Goal: Find specific page/section: Find specific page/section

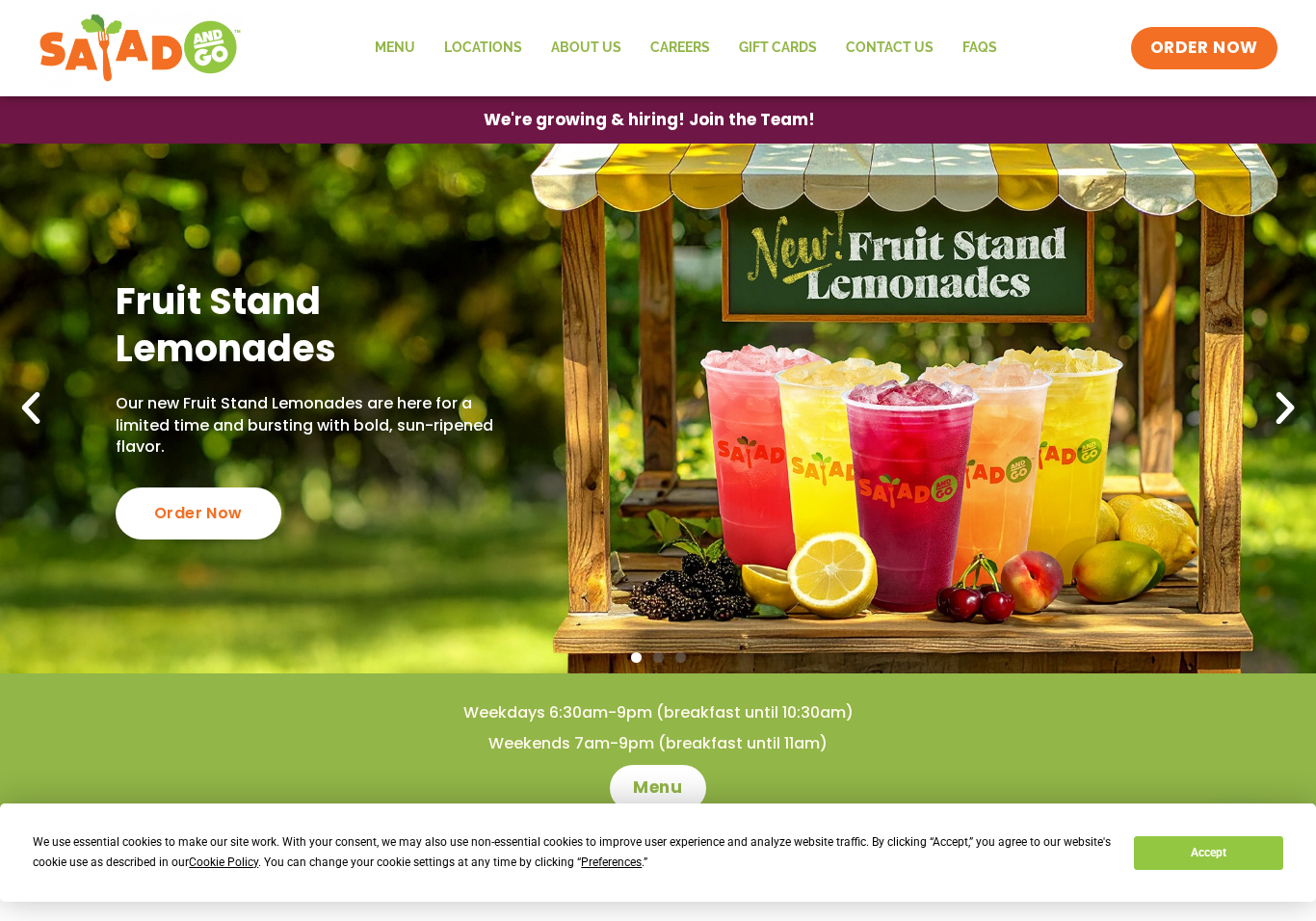
click at [710, 43] on link "Careers" at bounding box center [679, 48] width 89 height 44
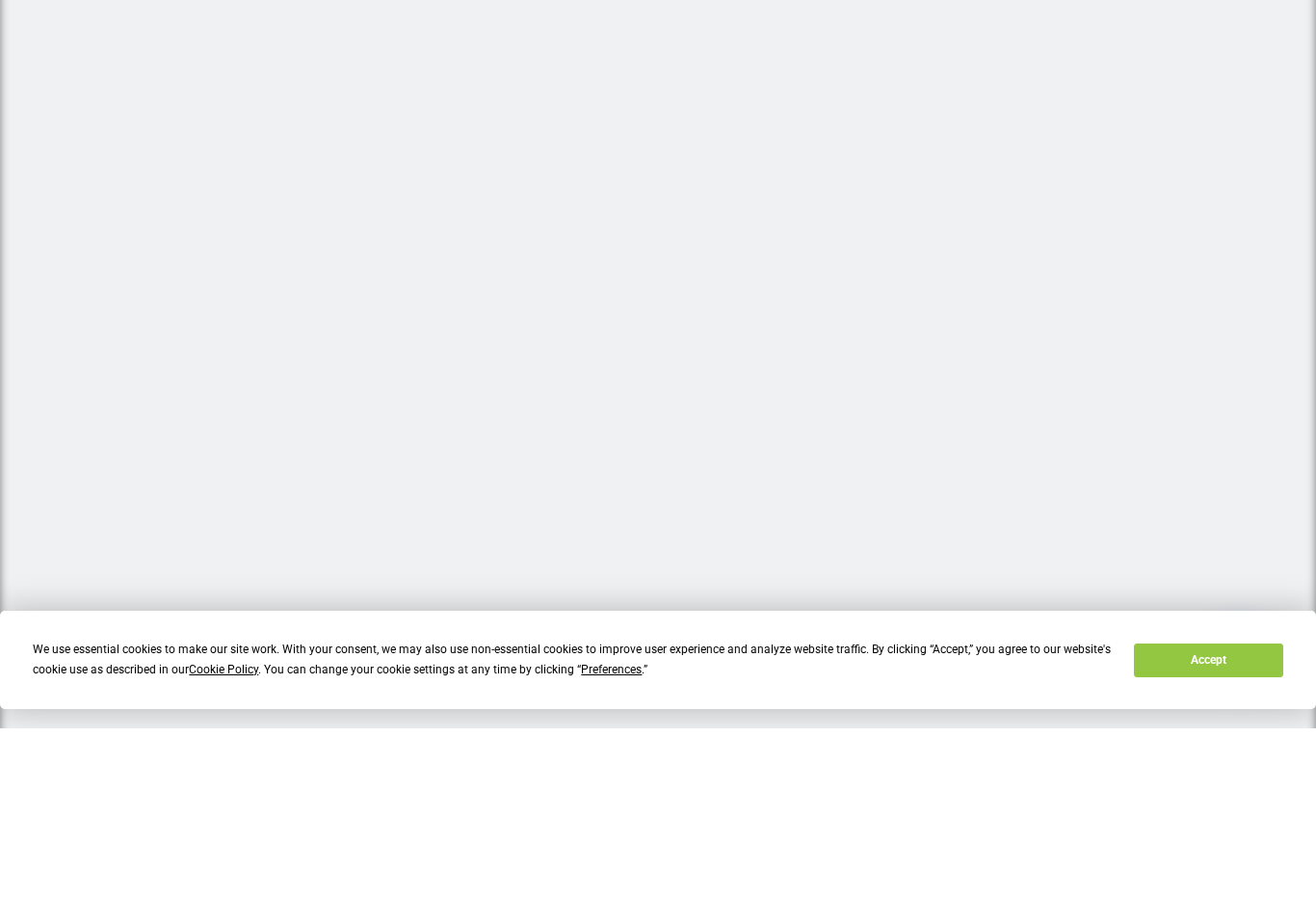
scroll to position [631, 0]
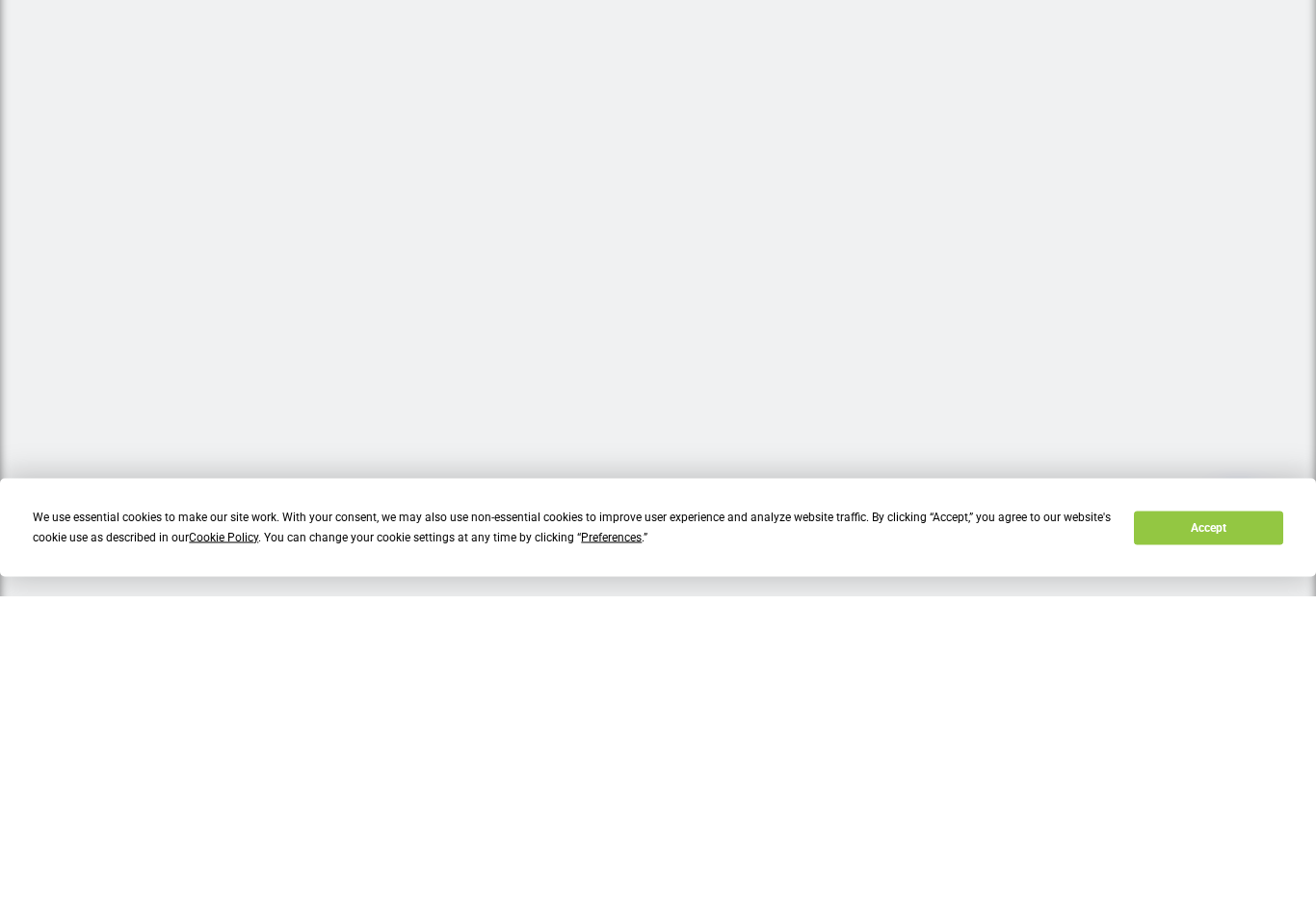
click at [1251, 382] on div at bounding box center [658, 492] width 1316 height 1133
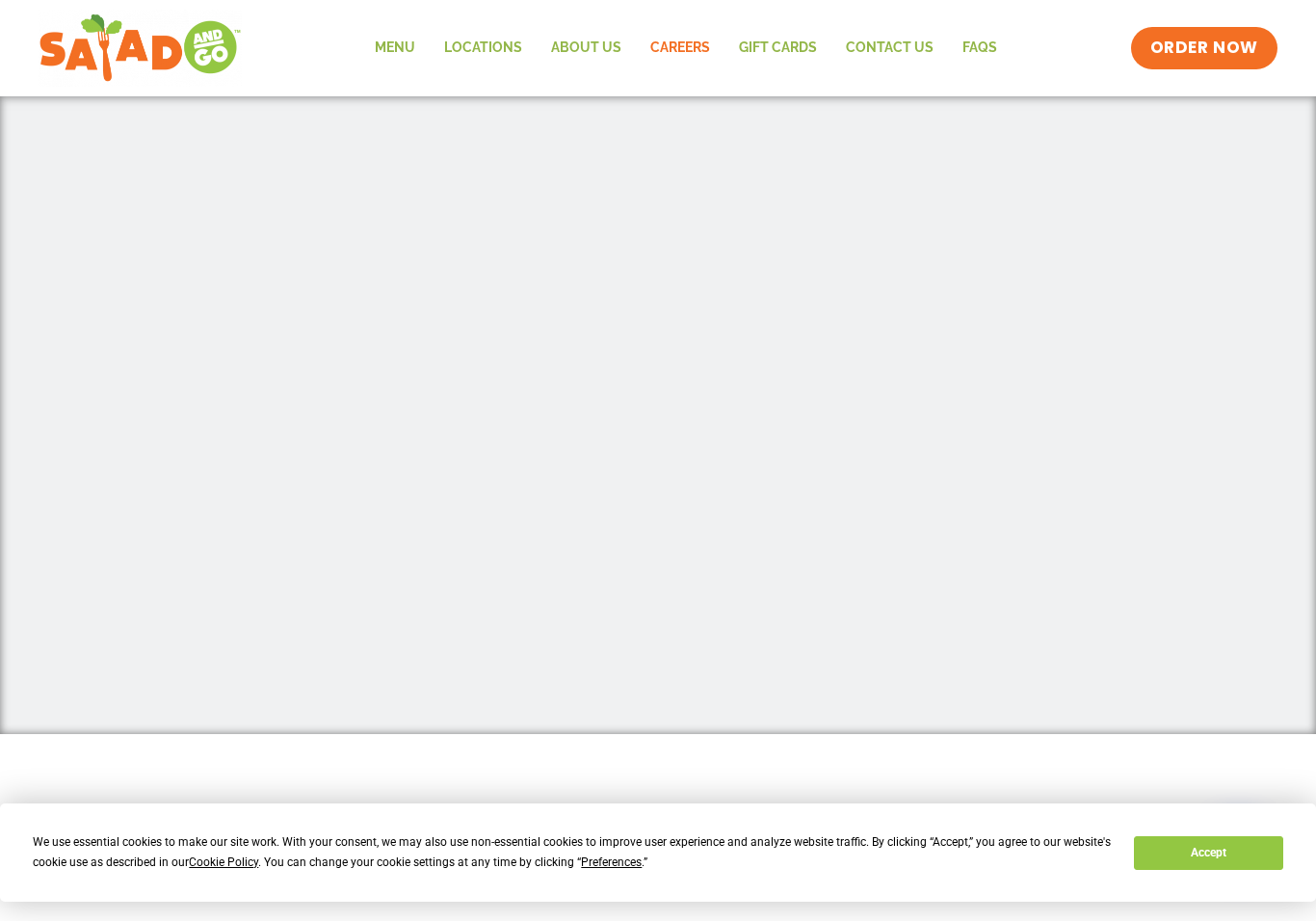
click at [669, 38] on link "Careers" at bounding box center [679, 48] width 89 height 44
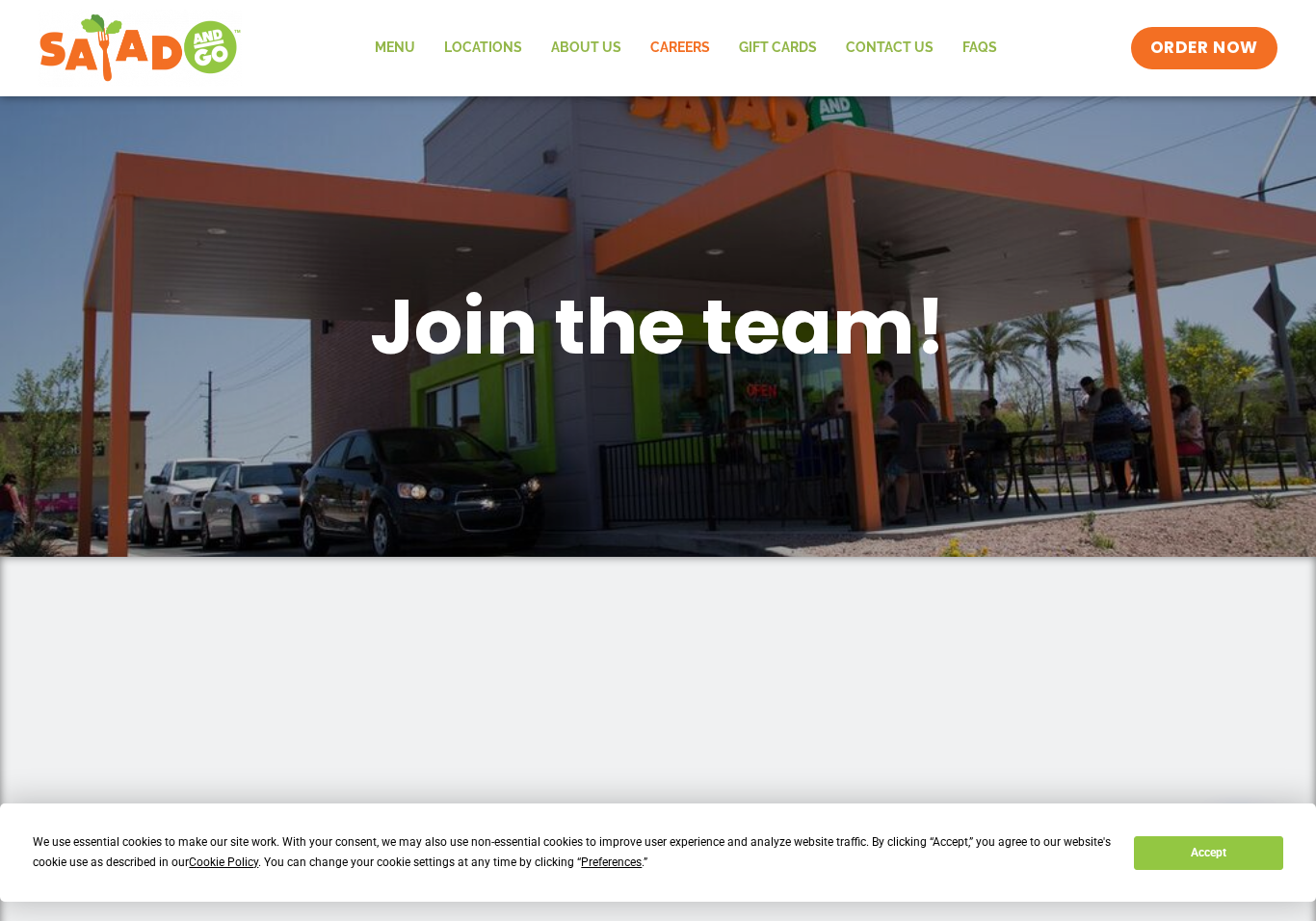
click at [671, 32] on link "Careers" at bounding box center [679, 48] width 89 height 44
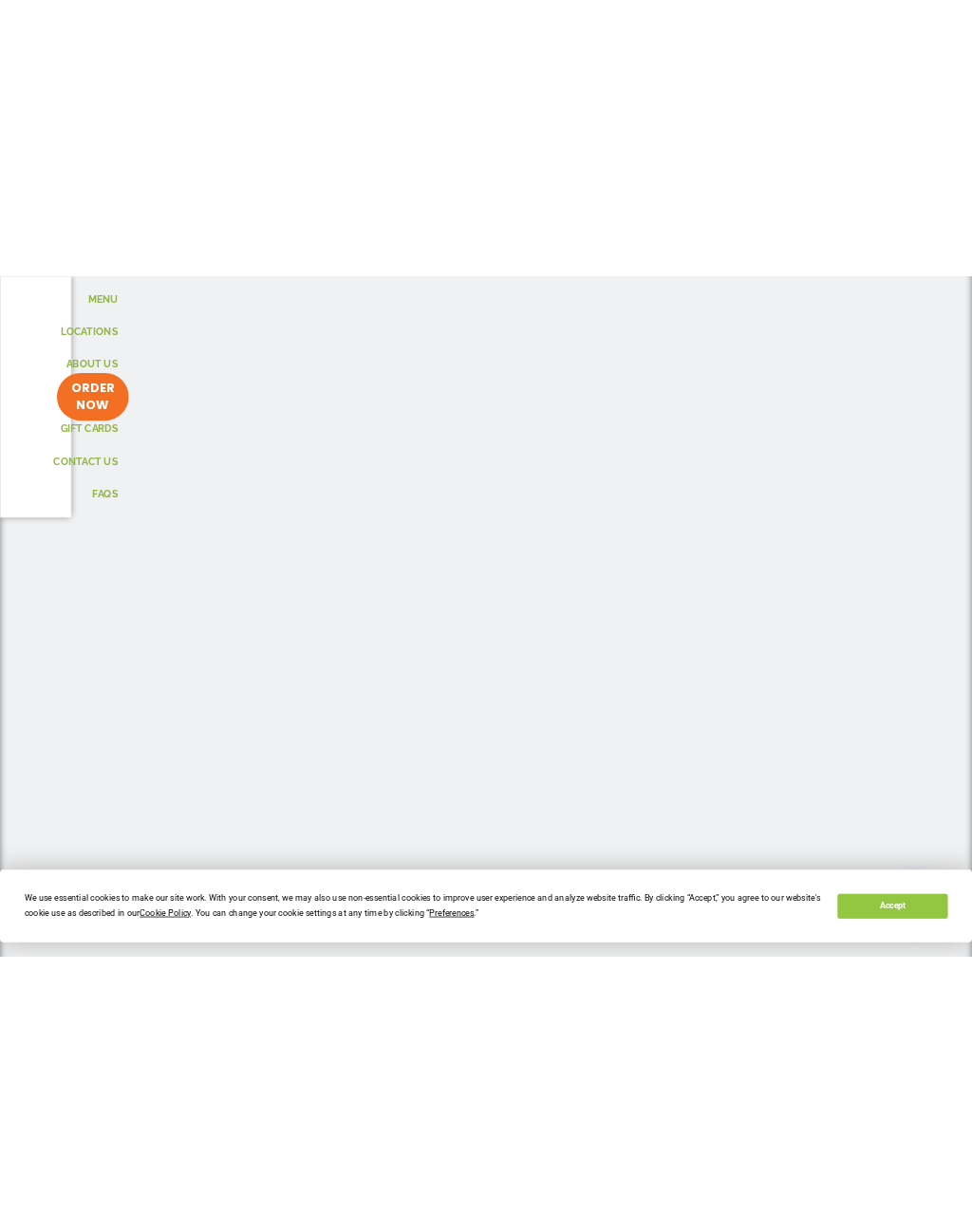
scroll to position [710, 0]
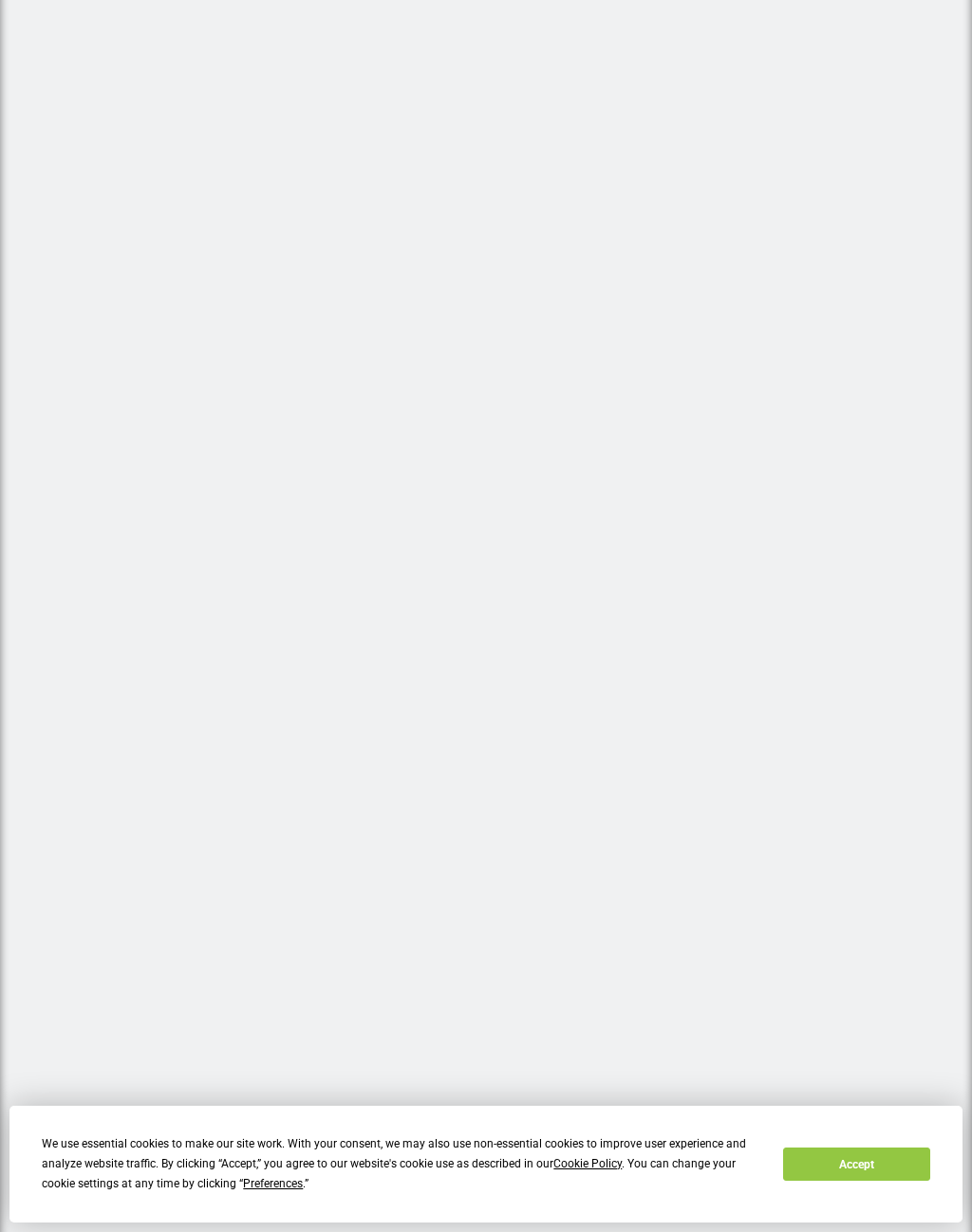
click at [892, 906] on button "Accept" at bounding box center [856, 1164] width 146 height 34
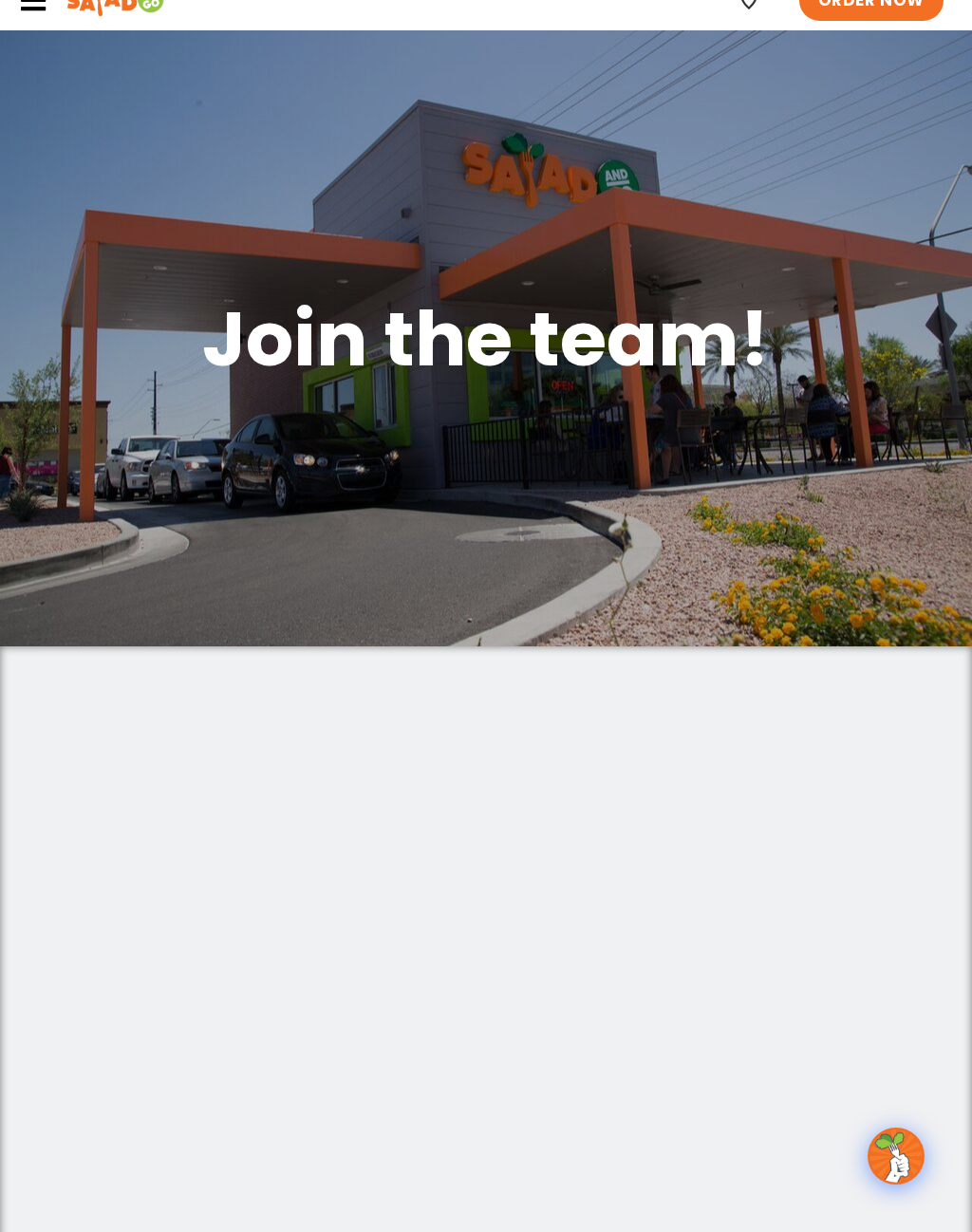
scroll to position [0, 0]
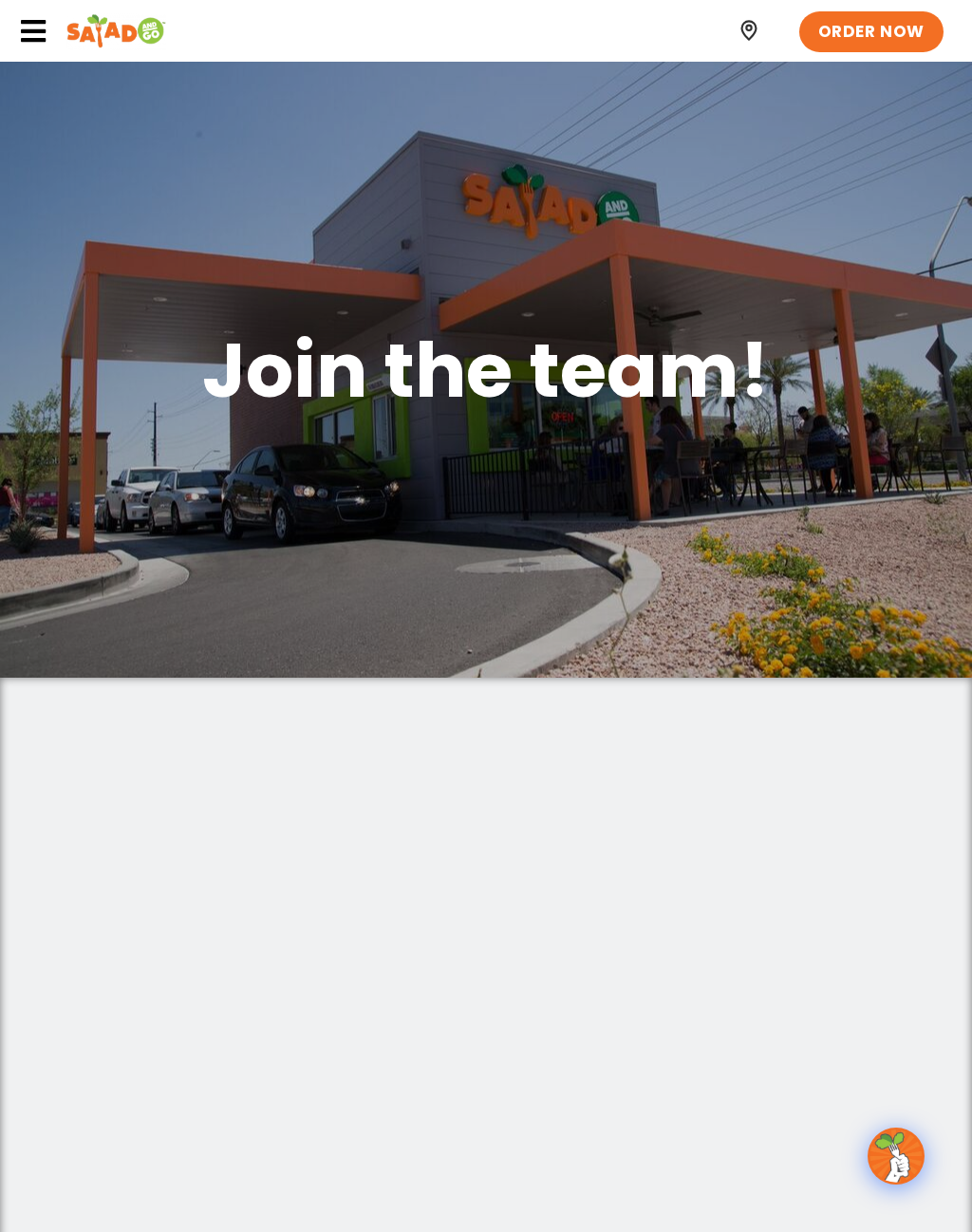
click at [27, 26] on icon at bounding box center [34, 32] width 29 height 29
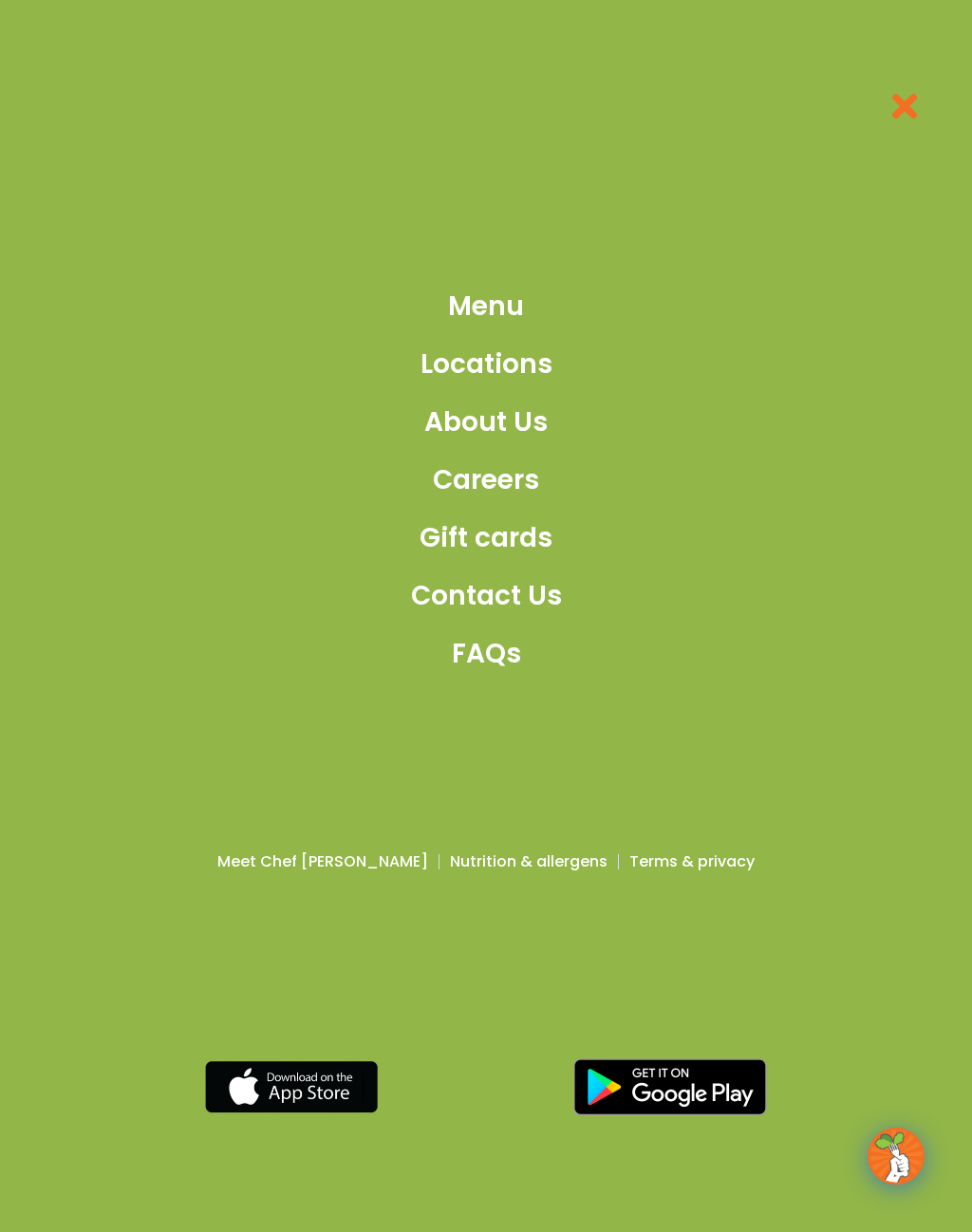
click at [497, 491] on span "Careers" at bounding box center [486, 480] width 107 height 40
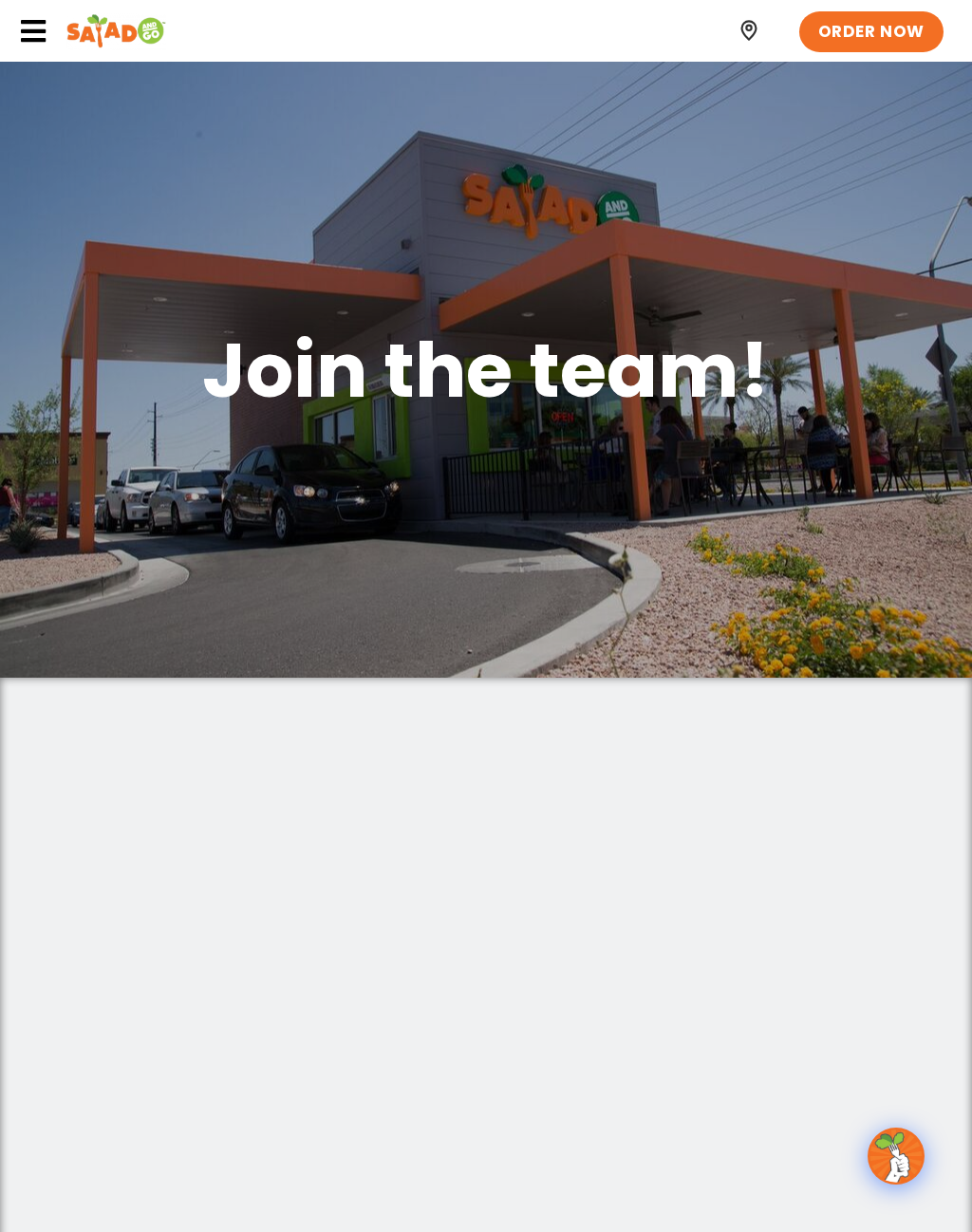
click at [42, 22] on icon at bounding box center [34, 32] width 29 height 29
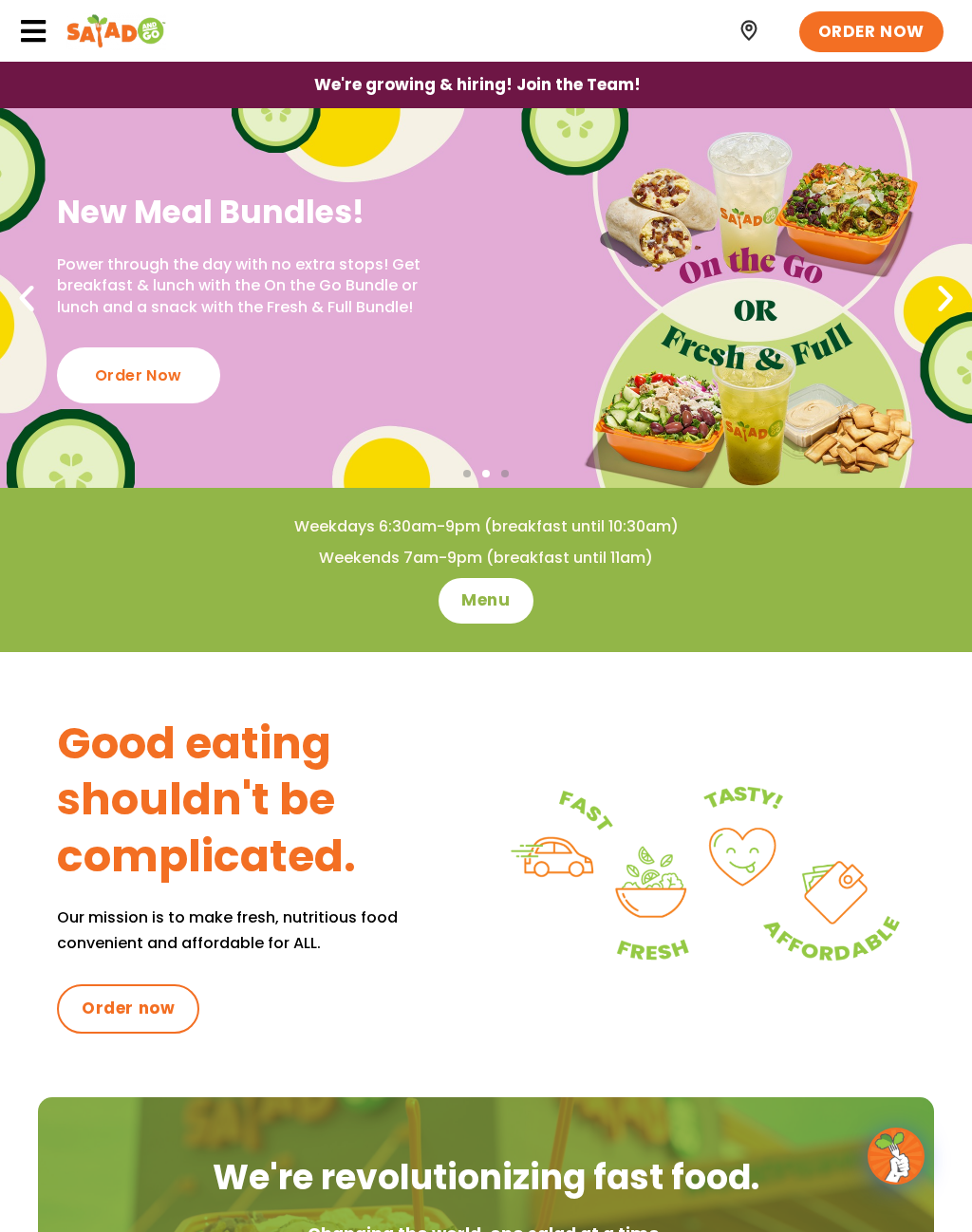
click at [27, 37] on icon at bounding box center [34, 32] width 29 height 29
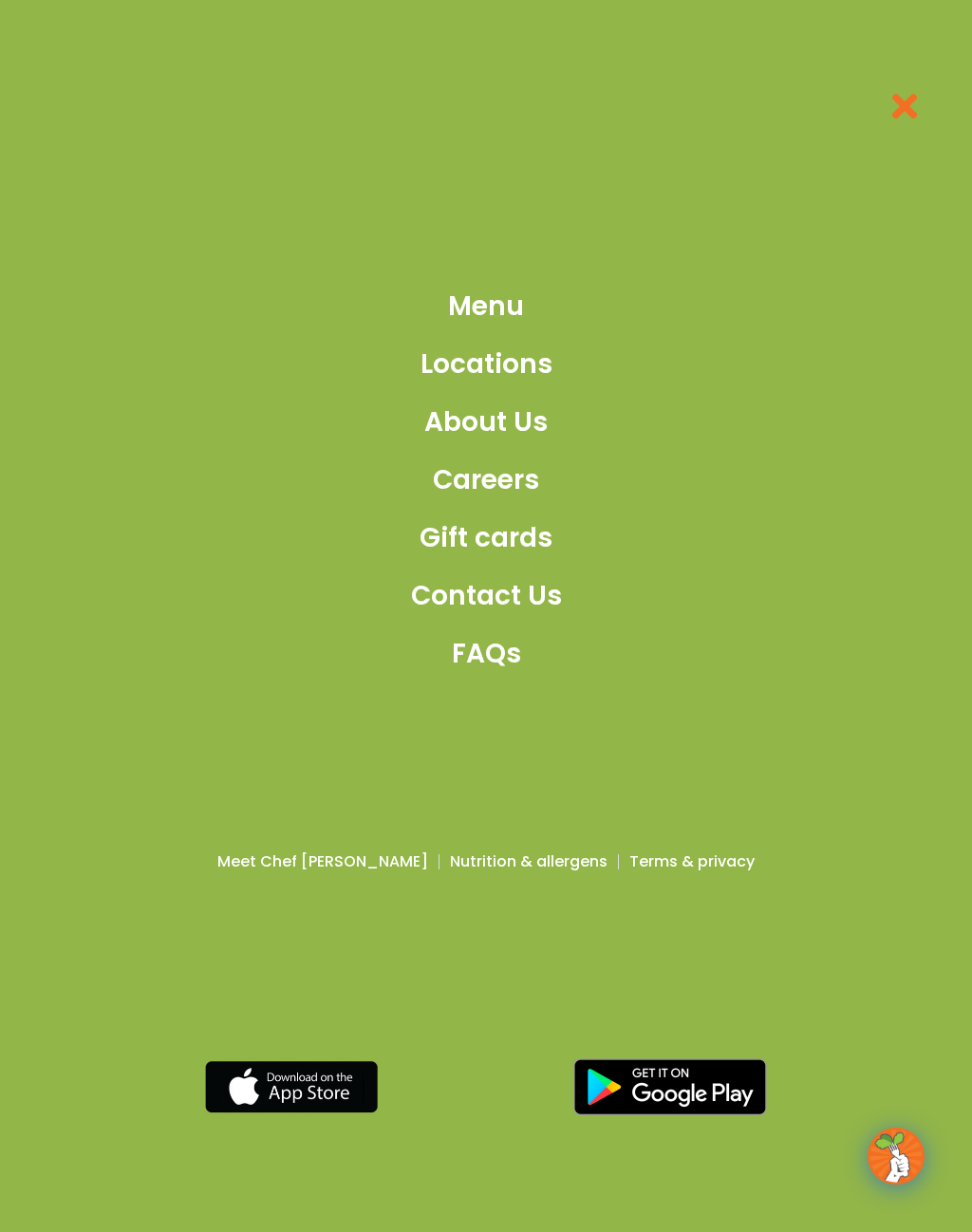
click at [491, 480] on span "Careers" at bounding box center [486, 480] width 107 height 40
click at [500, 467] on span "Careers" at bounding box center [486, 480] width 107 height 40
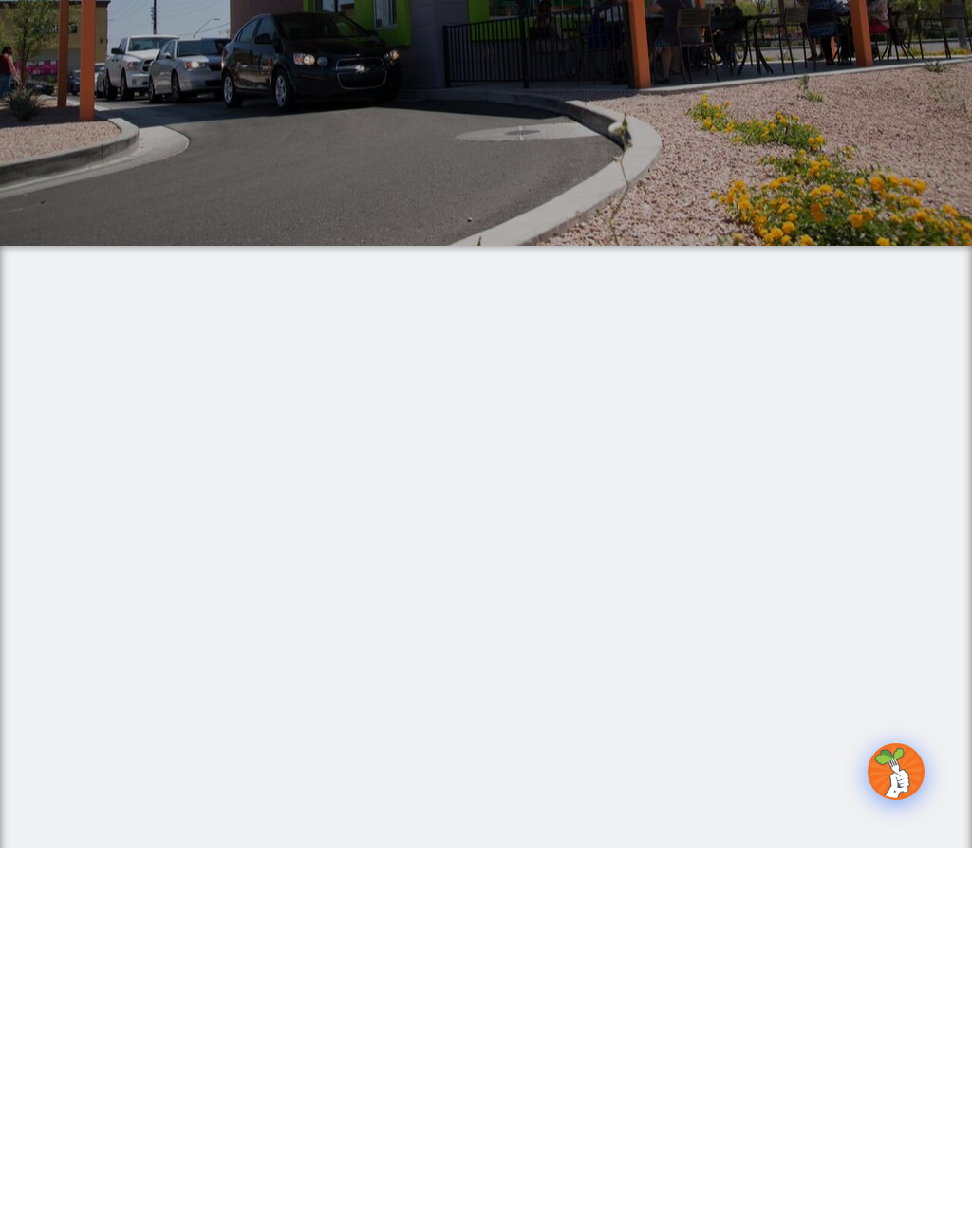
scroll to position [433, 0]
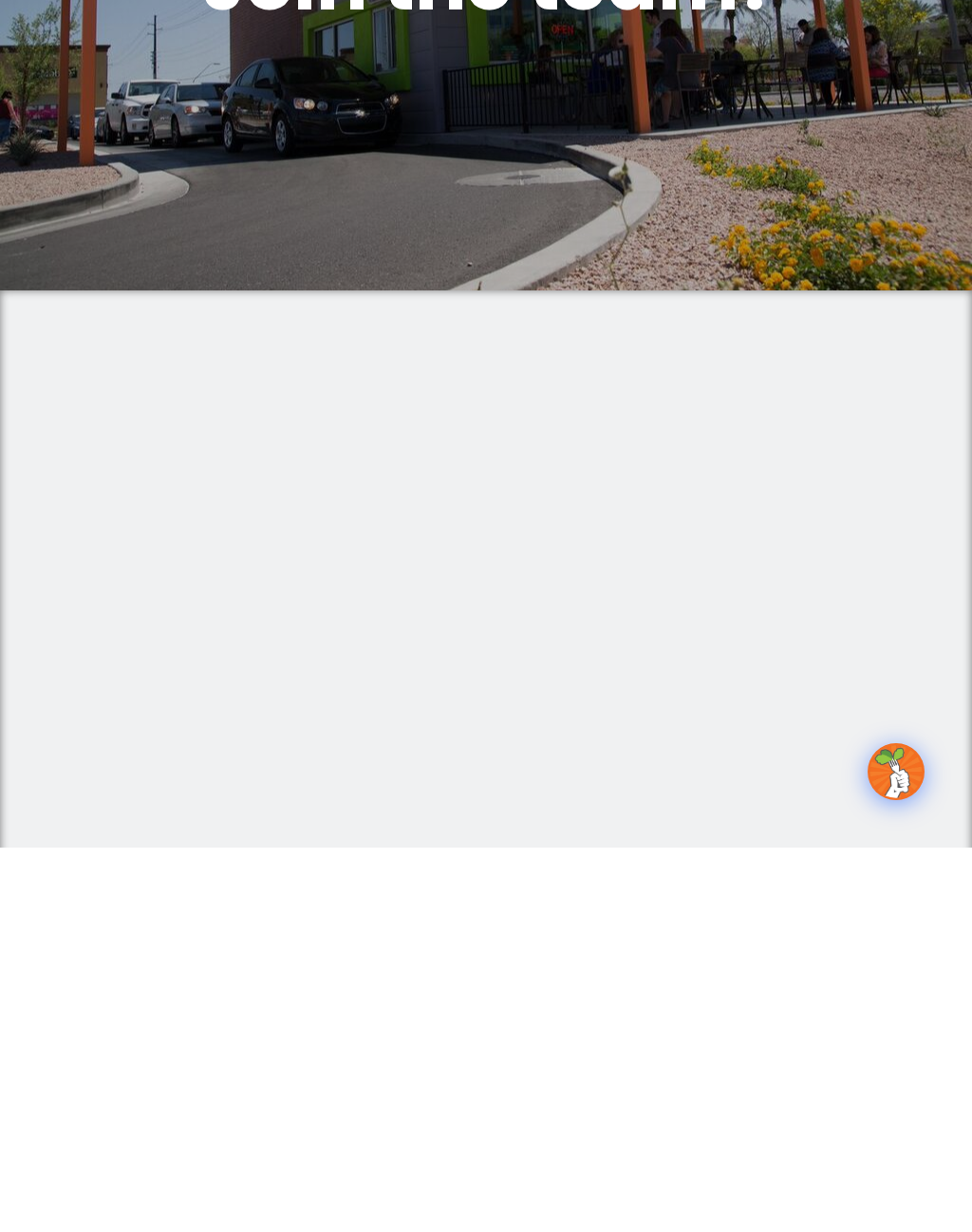
scroll to position [388, 0]
